Goal: Task Accomplishment & Management: Manage account settings

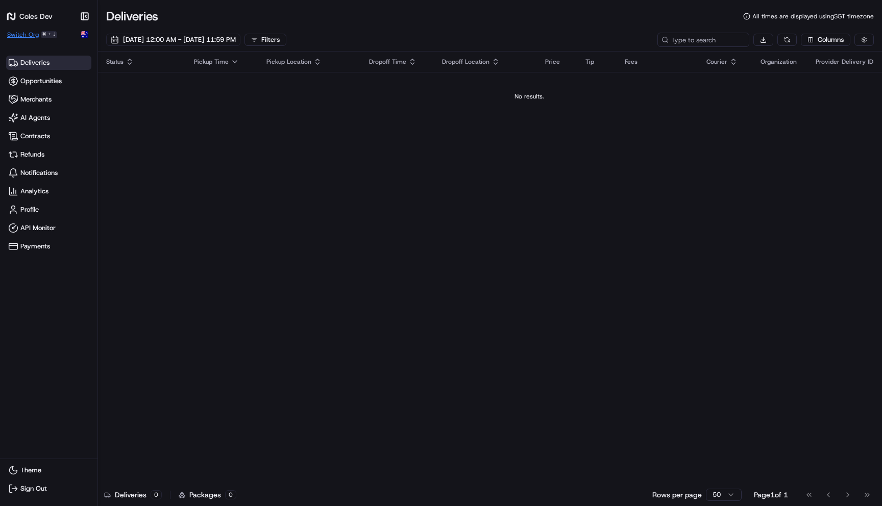
click at [18, 34] on span "Switch Org" at bounding box center [23, 35] width 32 height 8
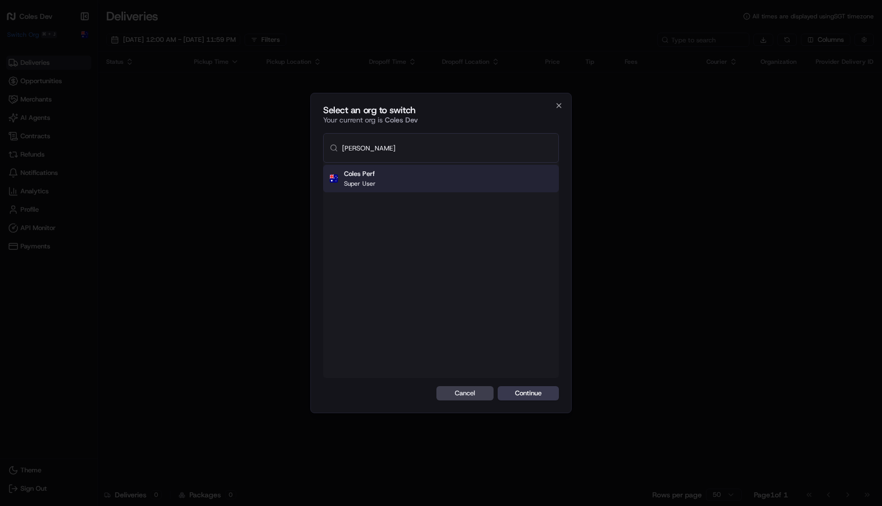
type input "coles pe"
click at [516, 188] on div "Coles Perf Super User" at bounding box center [441, 179] width 236 height 28
click at [382, 148] on input "coles pe" at bounding box center [447, 148] width 210 height 29
type input "coles dev"
click at [558, 103] on icon "button" at bounding box center [559, 106] width 8 height 8
